Goal: Obtain resource: Obtain resource

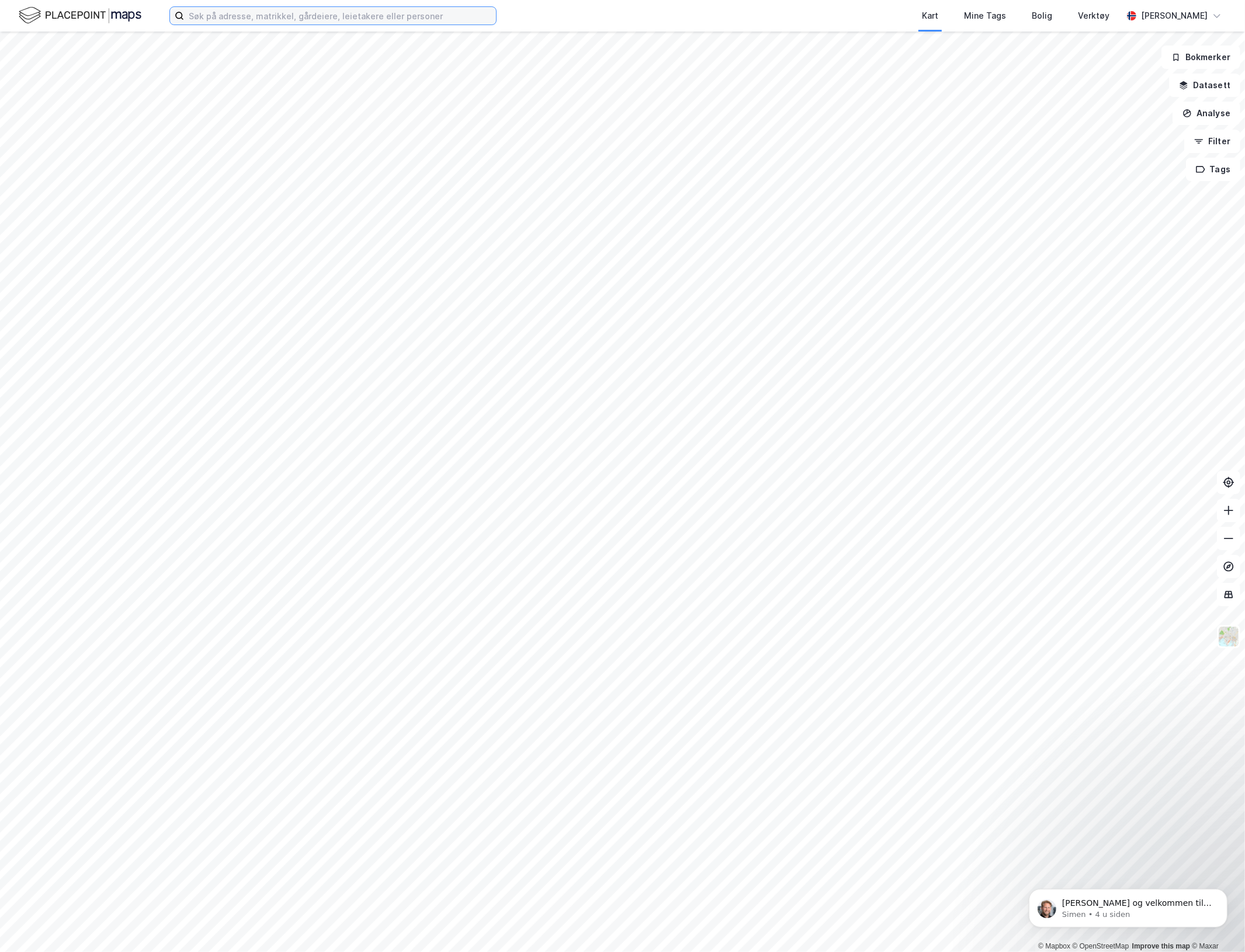
click at [261, 12] on input at bounding box center [339, 15] width 312 height 18
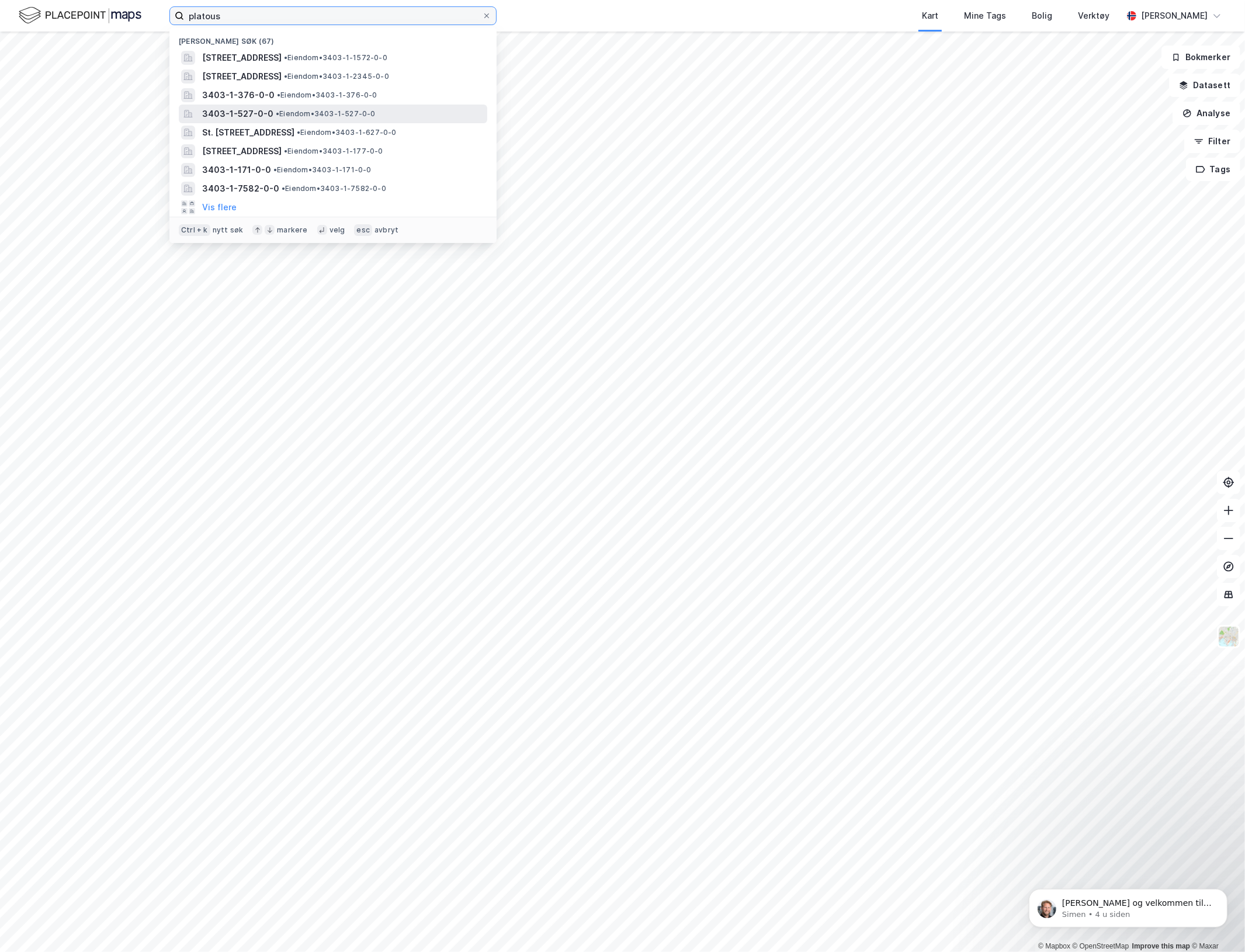
type input "platoust"
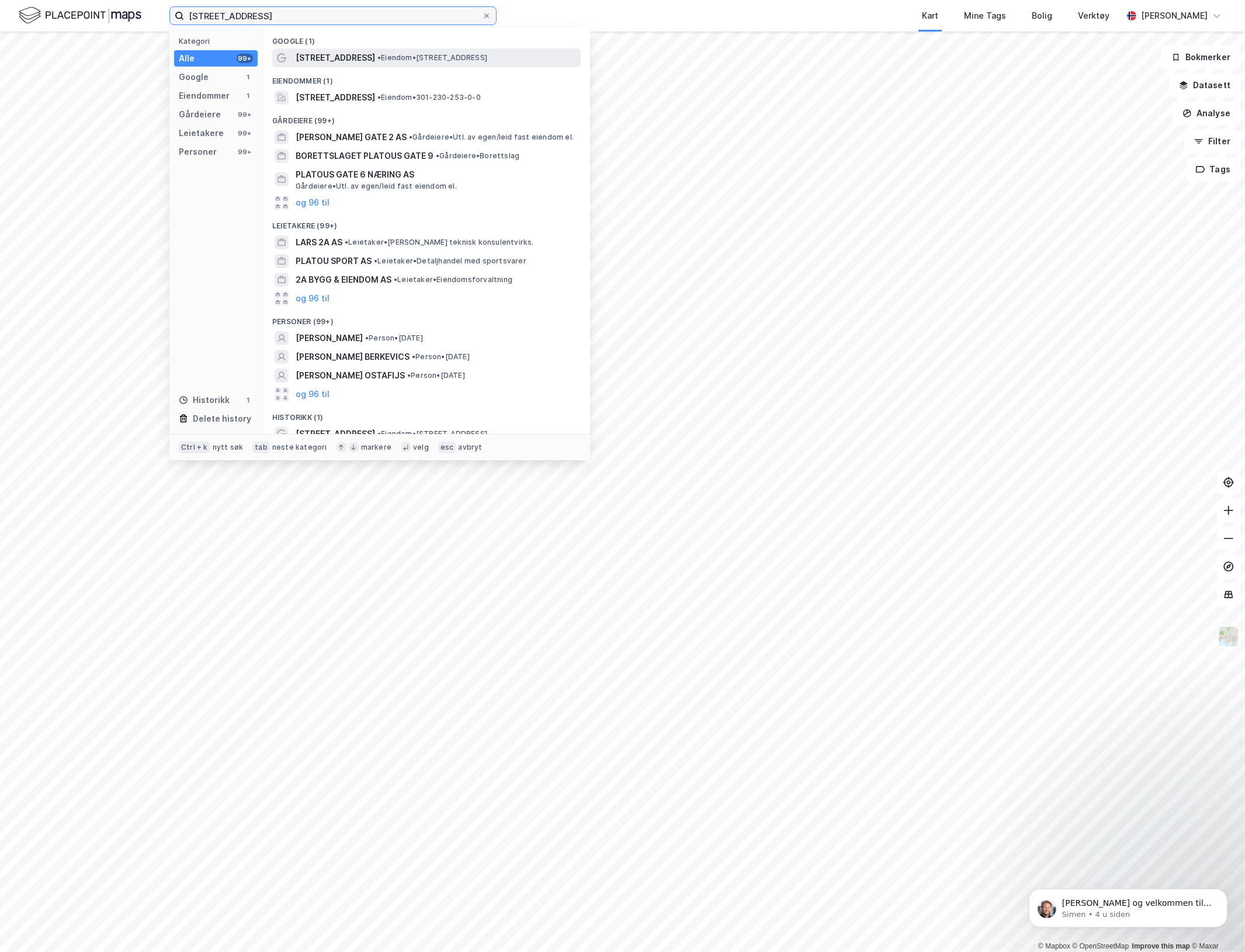
type input "[STREET_ADDRESS]"
click at [327, 61] on span "[STREET_ADDRESS]" at bounding box center [335, 58] width 79 height 14
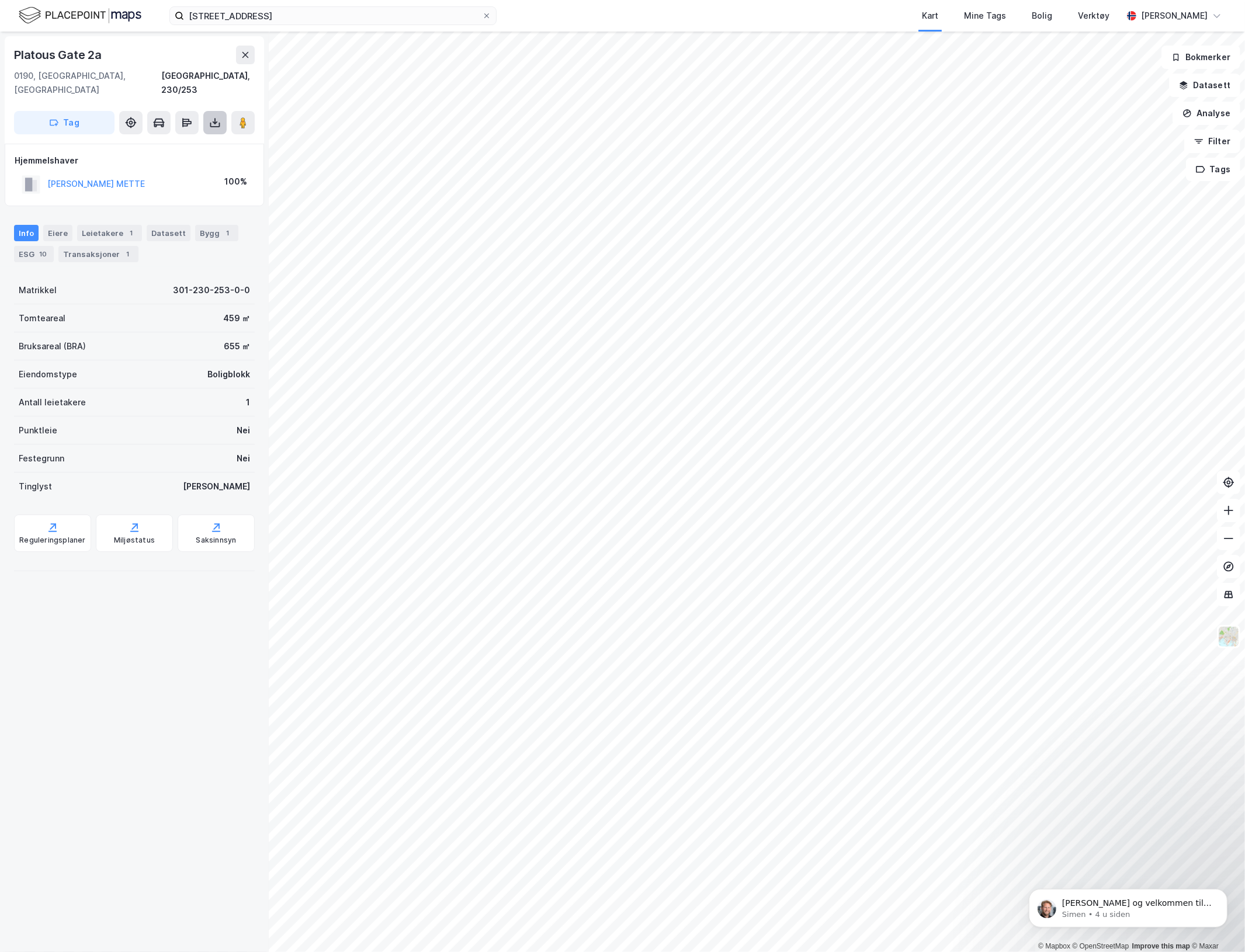
click at [214, 118] on button at bounding box center [214, 122] width 23 height 23
click at [194, 137] on div "Last ned grunnbok" at bounding box center [164, 146] width 124 height 19
